Goal: Transaction & Acquisition: Purchase product/service

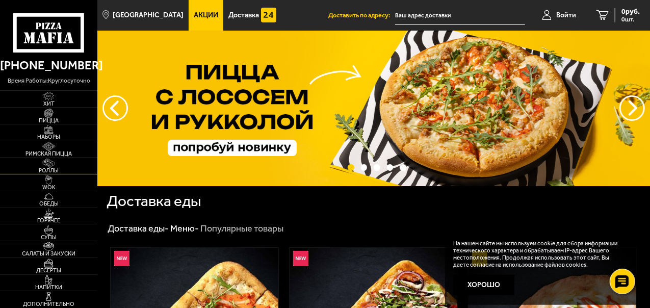
click at [52, 170] on span "Роллы" at bounding box center [48, 171] width 97 height 6
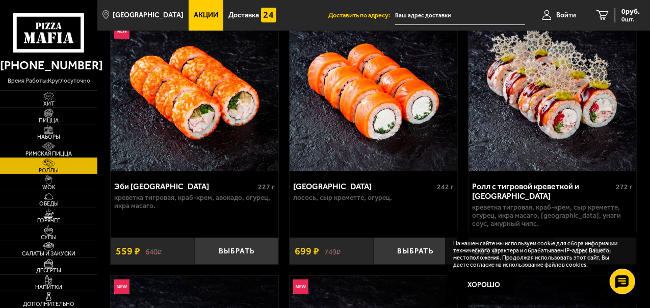
scroll to position [102, 0]
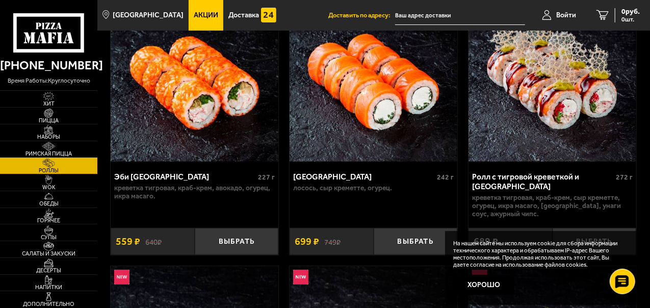
click at [475, 282] on button "Хорошо" at bounding box center [483, 285] width 61 height 20
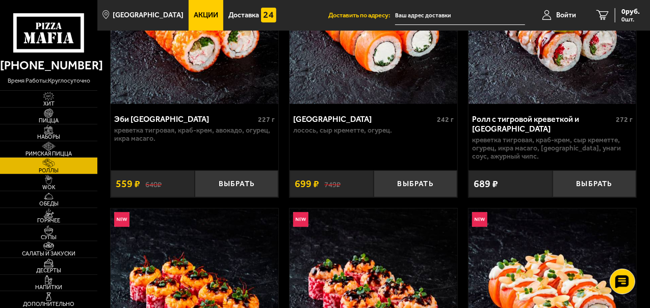
scroll to position [204, 0]
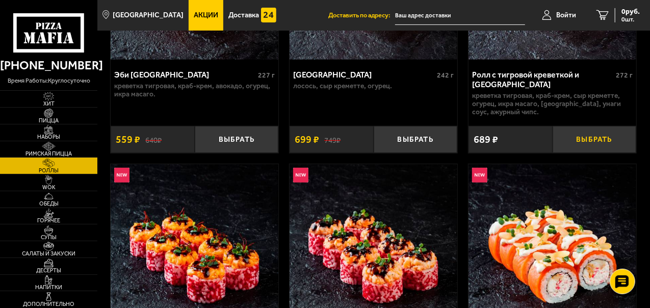
click at [610, 137] on button "Выбрать" at bounding box center [595, 139] width 84 height 27
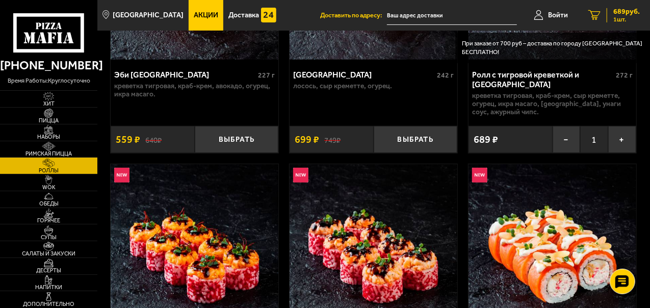
click at [626, 14] on span "689 руб." at bounding box center [626, 11] width 27 height 7
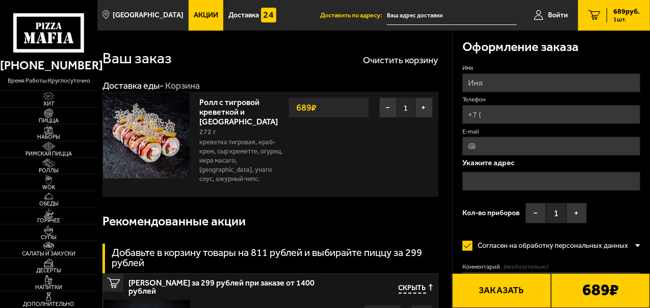
click at [496, 182] on input "text" at bounding box center [551, 181] width 178 height 19
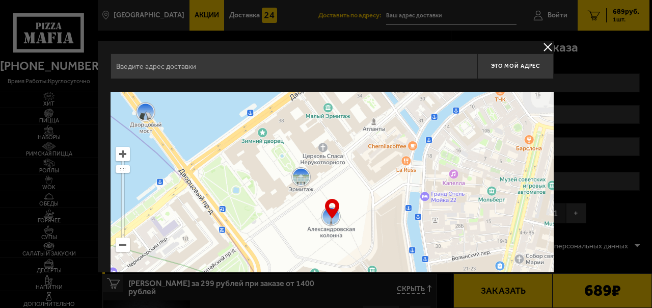
click at [125, 255] on ymaps at bounding box center [332, 219] width 443 height 255
click at [125, 256] on ymaps at bounding box center [332, 219] width 443 height 255
click at [126, 250] on ymaps at bounding box center [122, 244] width 13 height 13
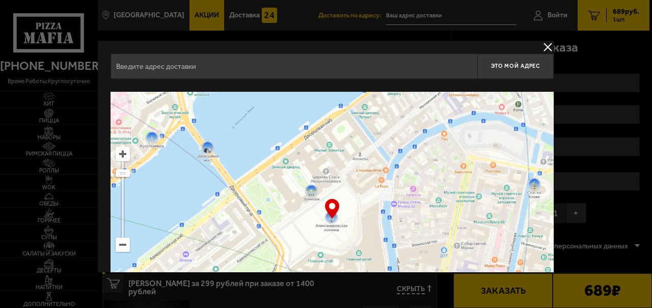
click at [126, 249] on ymaps at bounding box center [122, 244] width 13 height 13
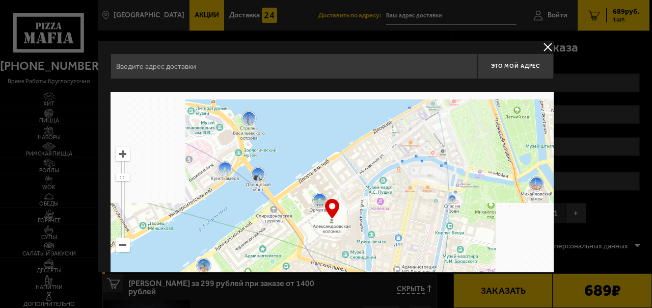
click at [126, 248] on ymaps at bounding box center [122, 244] width 13 height 13
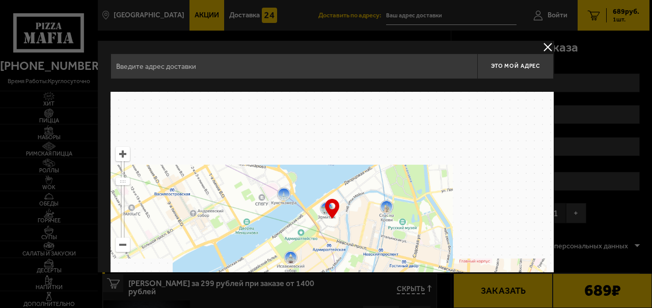
click at [126, 247] on ymaps at bounding box center [122, 244] width 13 height 13
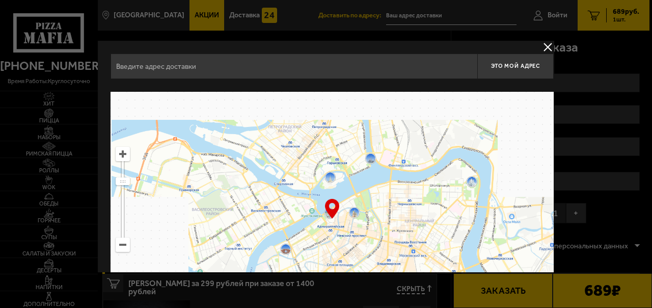
click at [126, 247] on ymaps at bounding box center [122, 244] width 13 height 13
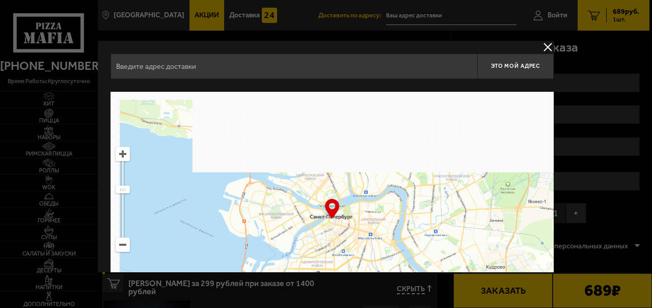
click at [126, 247] on ymaps at bounding box center [122, 244] width 13 height 13
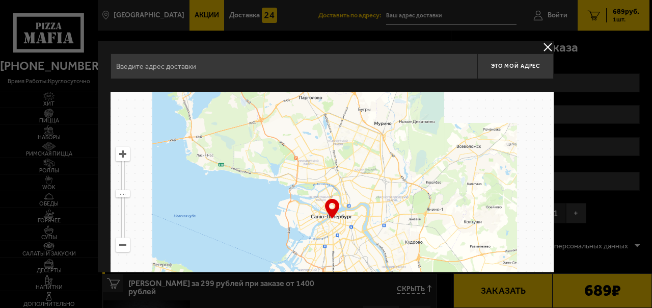
click at [126, 247] on ymaps at bounding box center [122, 244] width 13 height 13
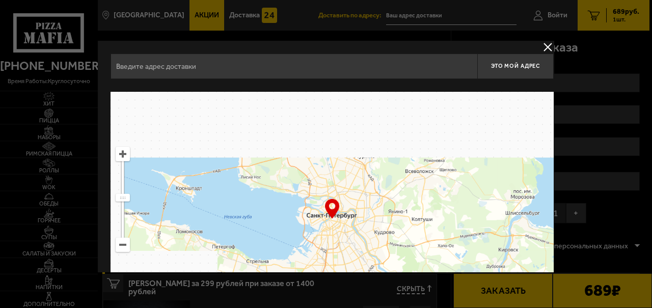
click at [126, 247] on ymaps at bounding box center [122, 244] width 13 height 13
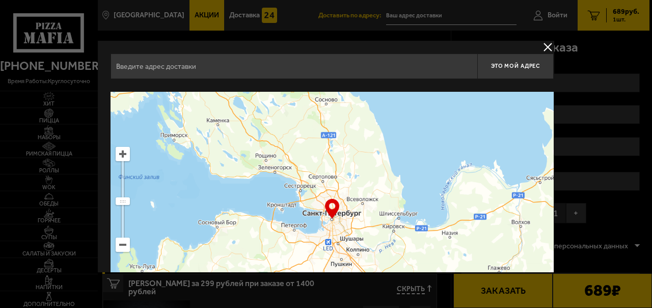
click at [177, 72] on input "text" at bounding box center [294, 66] width 367 height 25
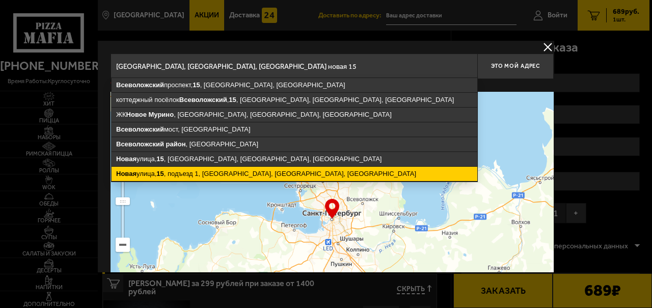
click at [197, 175] on ymaps "[STREET_ADDRESS]" at bounding box center [295, 174] width 366 height 14
type input "[STREET_ADDRESS]"
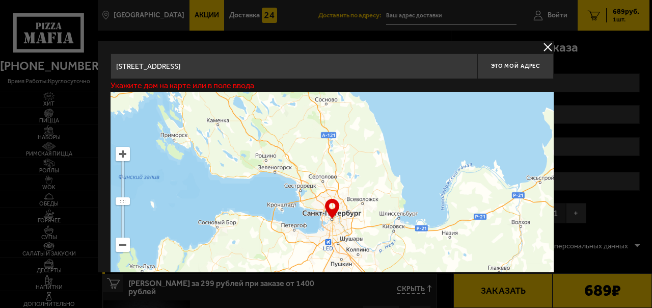
type input "[STREET_ADDRESS]"
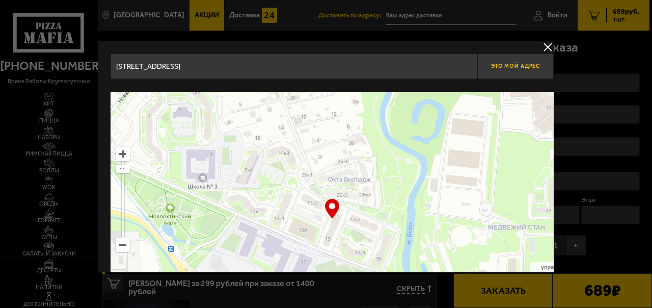
click at [516, 63] on span "Это мой адрес" at bounding box center [515, 66] width 49 height 7
type input "[STREET_ADDRESS]"
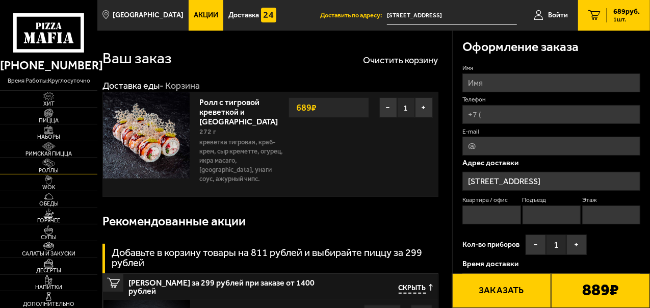
click at [46, 166] on img at bounding box center [49, 163] width 26 height 9
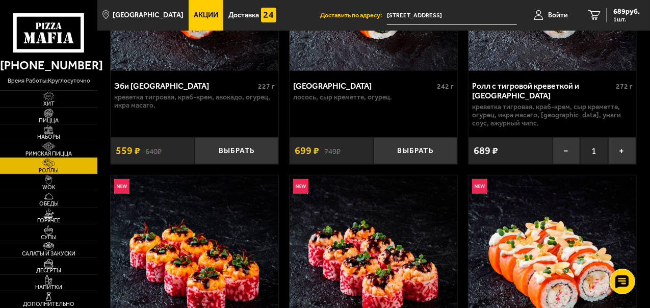
scroll to position [295, 0]
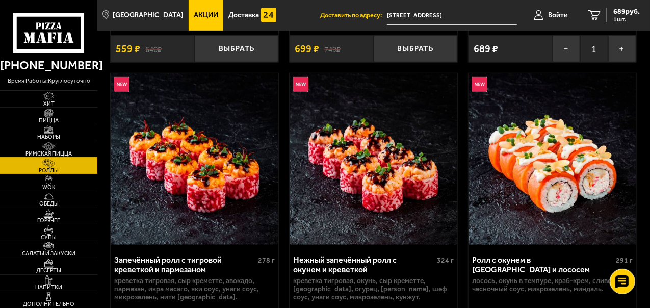
click at [50, 152] on span "Римская пицца" at bounding box center [48, 154] width 97 height 6
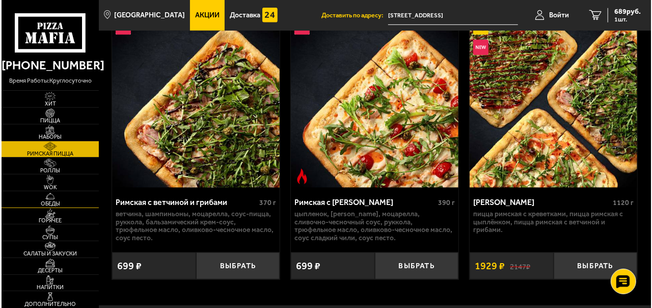
scroll to position [424, 0]
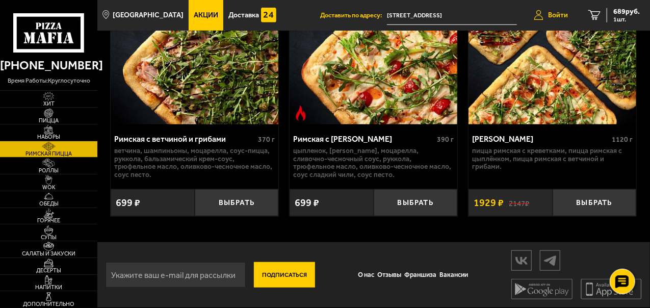
click at [551, 15] on span "Войти" at bounding box center [558, 15] width 20 height 7
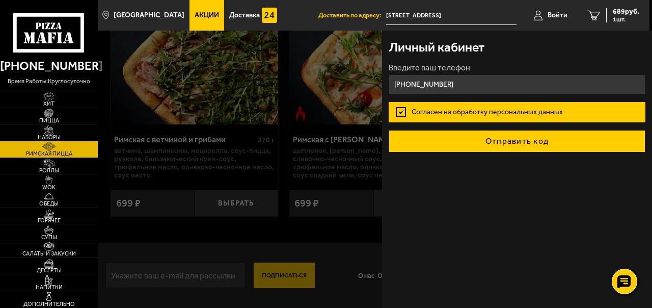
type input "[PHONE_NUMBER]"
click at [493, 143] on button "Отправить код" at bounding box center [517, 141] width 256 height 22
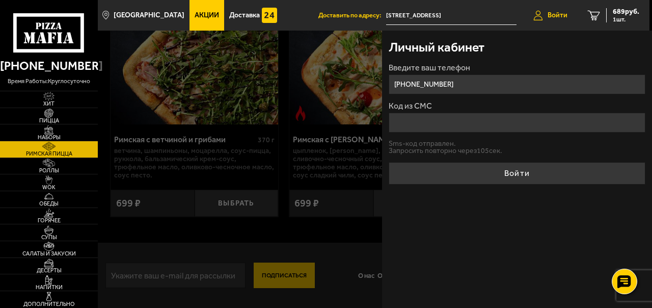
click at [546, 19] on link "Войти" at bounding box center [551, 15] width 55 height 31
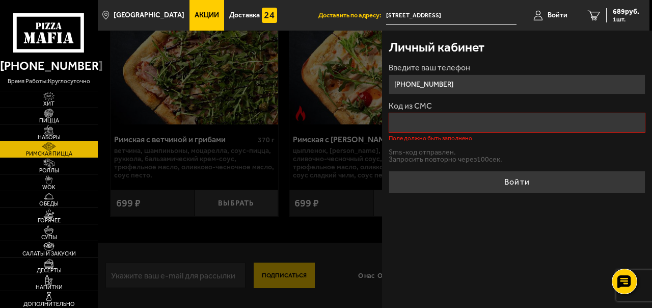
click at [465, 86] on input "[PHONE_NUMBER]" at bounding box center [517, 84] width 256 height 20
click at [437, 86] on input "[PHONE_NUMBER]" at bounding box center [517, 84] width 256 height 20
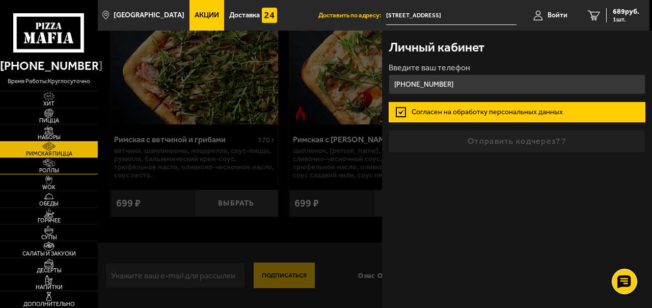
type input "[PHONE_NUMBER]"
click at [48, 169] on span "Роллы" at bounding box center [49, 171] width 98 height 6
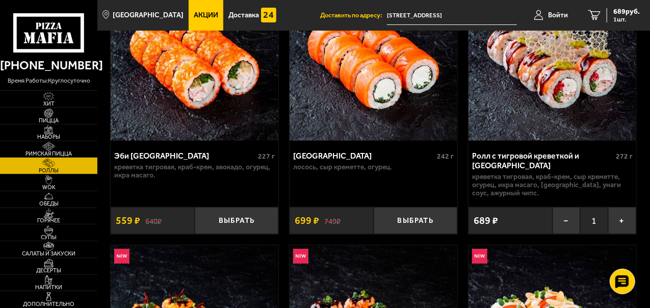
scroll to position [79, 0]
